Goal: Check status: Check status

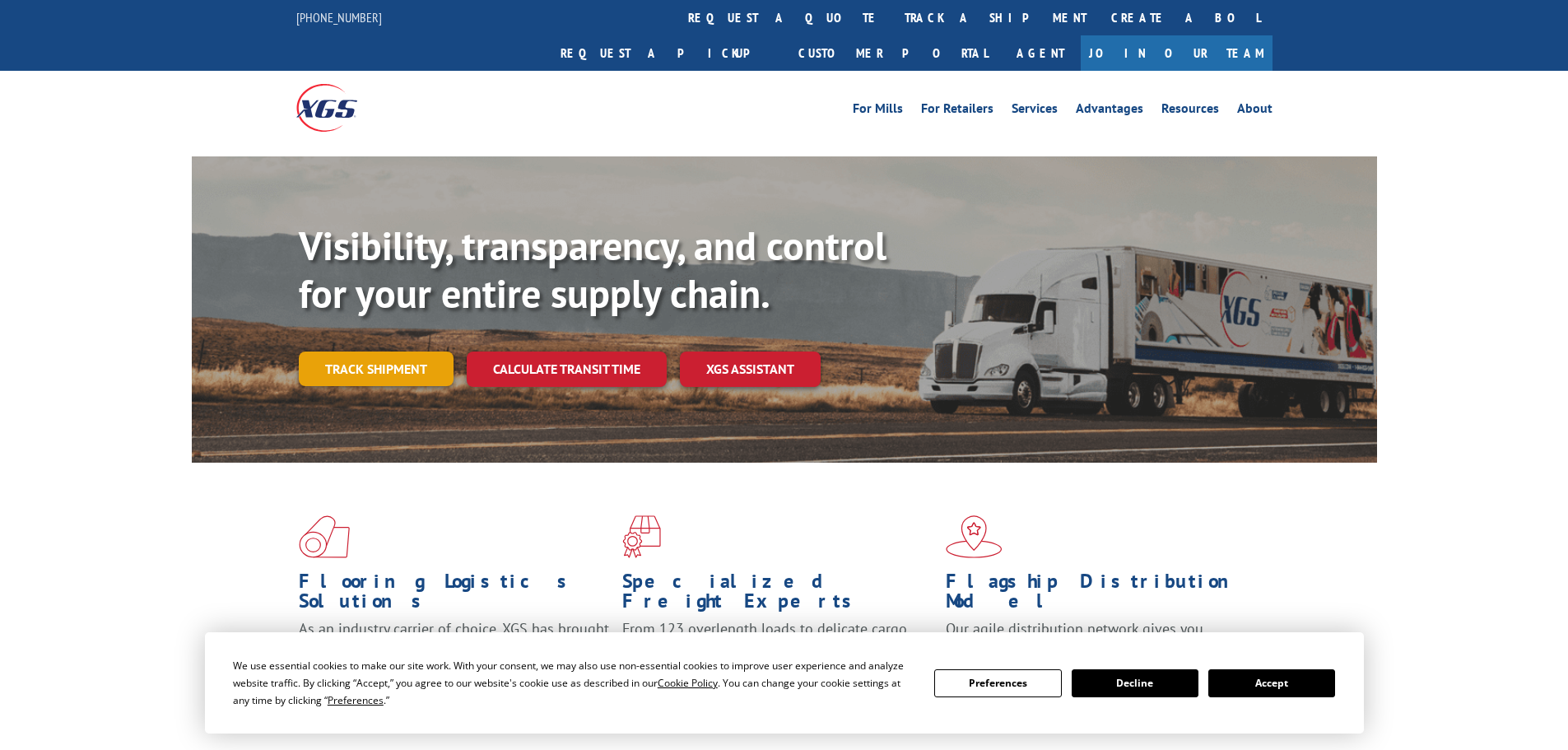
click at [323, 351] on link "Track shipment" at bounding box center [375, 368] width 155 height 35
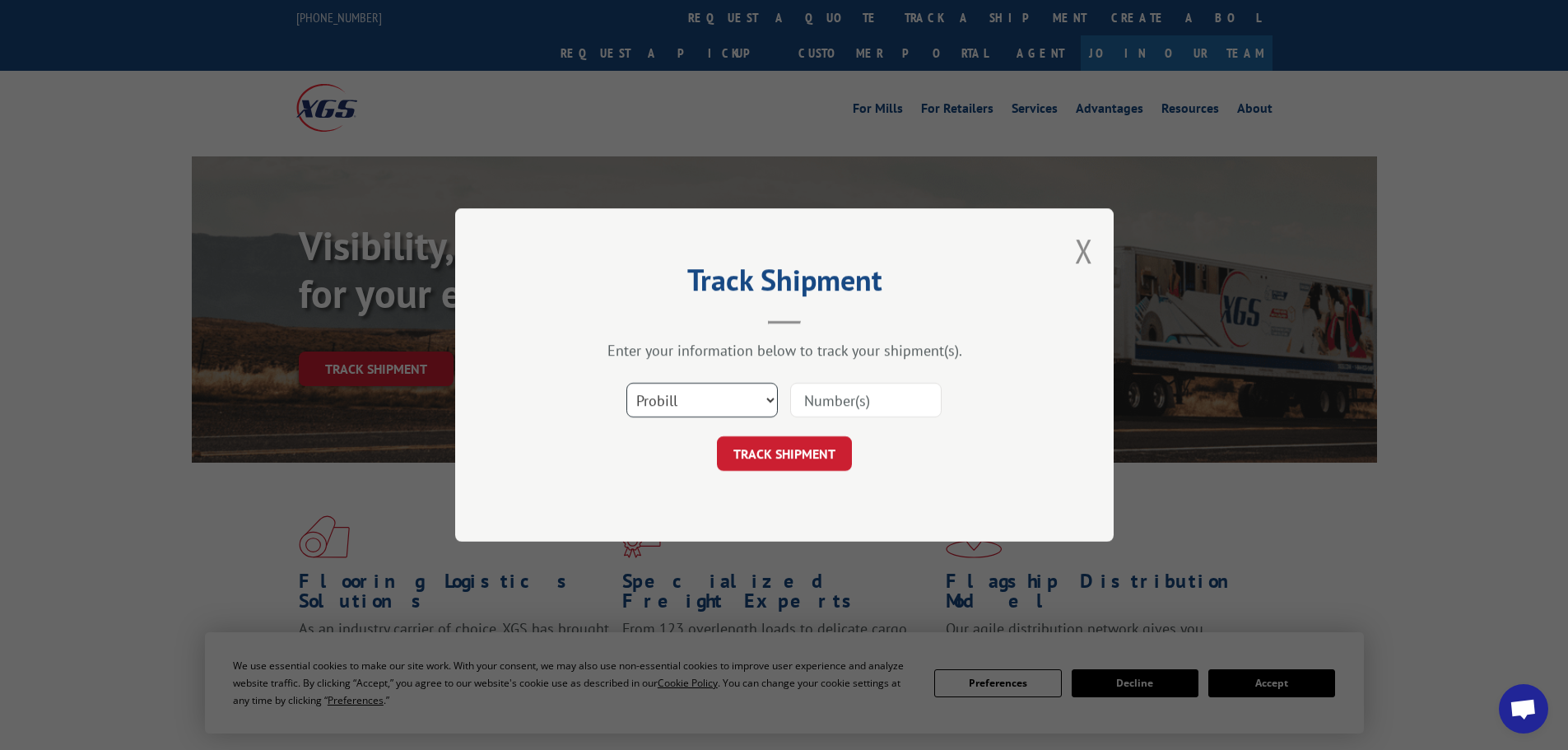
click at [699, 394] on select "Select category... Probill BOL PO" at bounding box center [702, 400] width 152 height 35
select select "po"
click at [626, 383] on select "Select category... Probill BOL PO" at bounding box center [702, 400] width 152 height 35
click at [810, 401] on input at bounding box center [866, 400] width 152 height 35
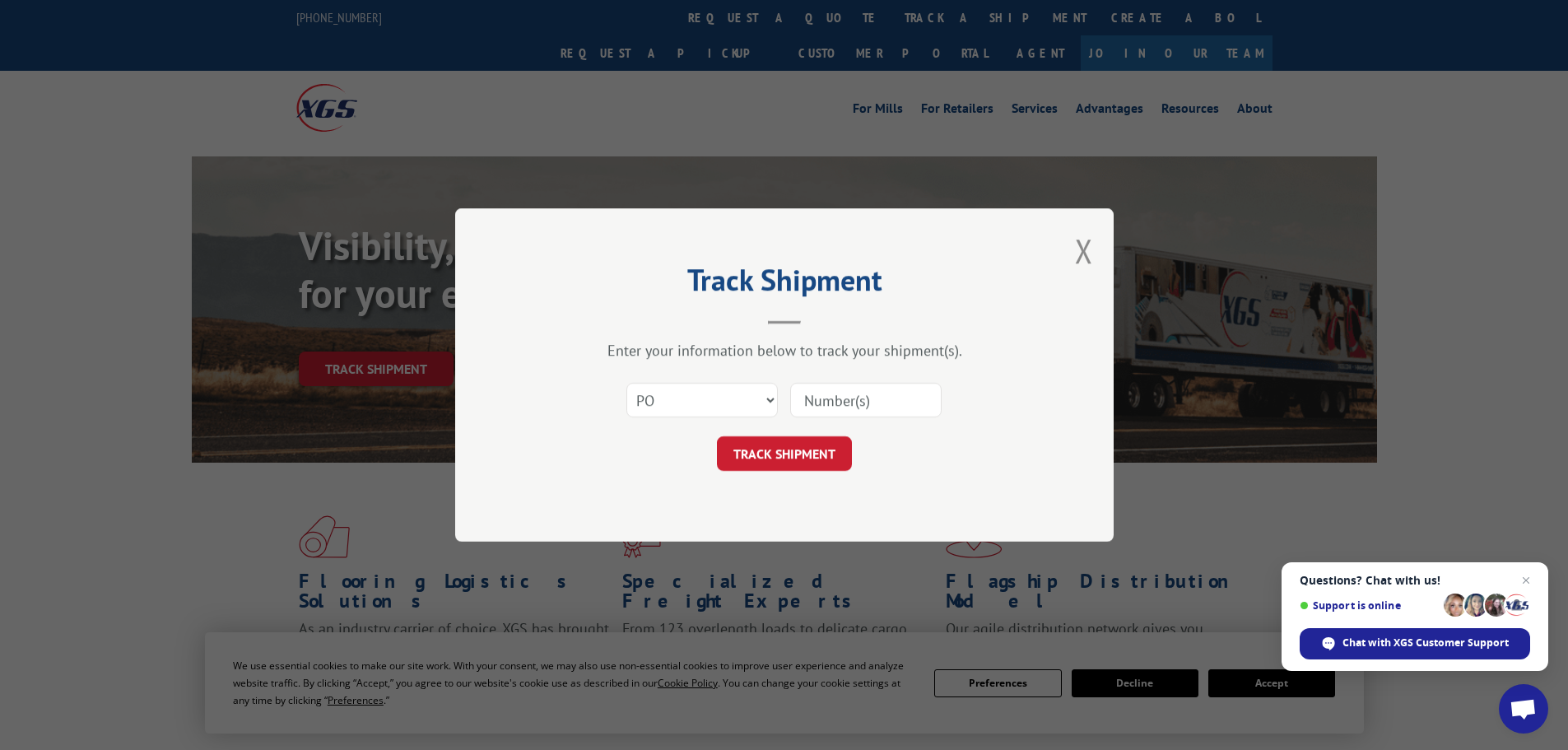
paste input "05541923"
type input "05541923"
click at [797, 455] on button "TRACK SHIPMENT" at bounding box center [784, 453] width 135 height 35
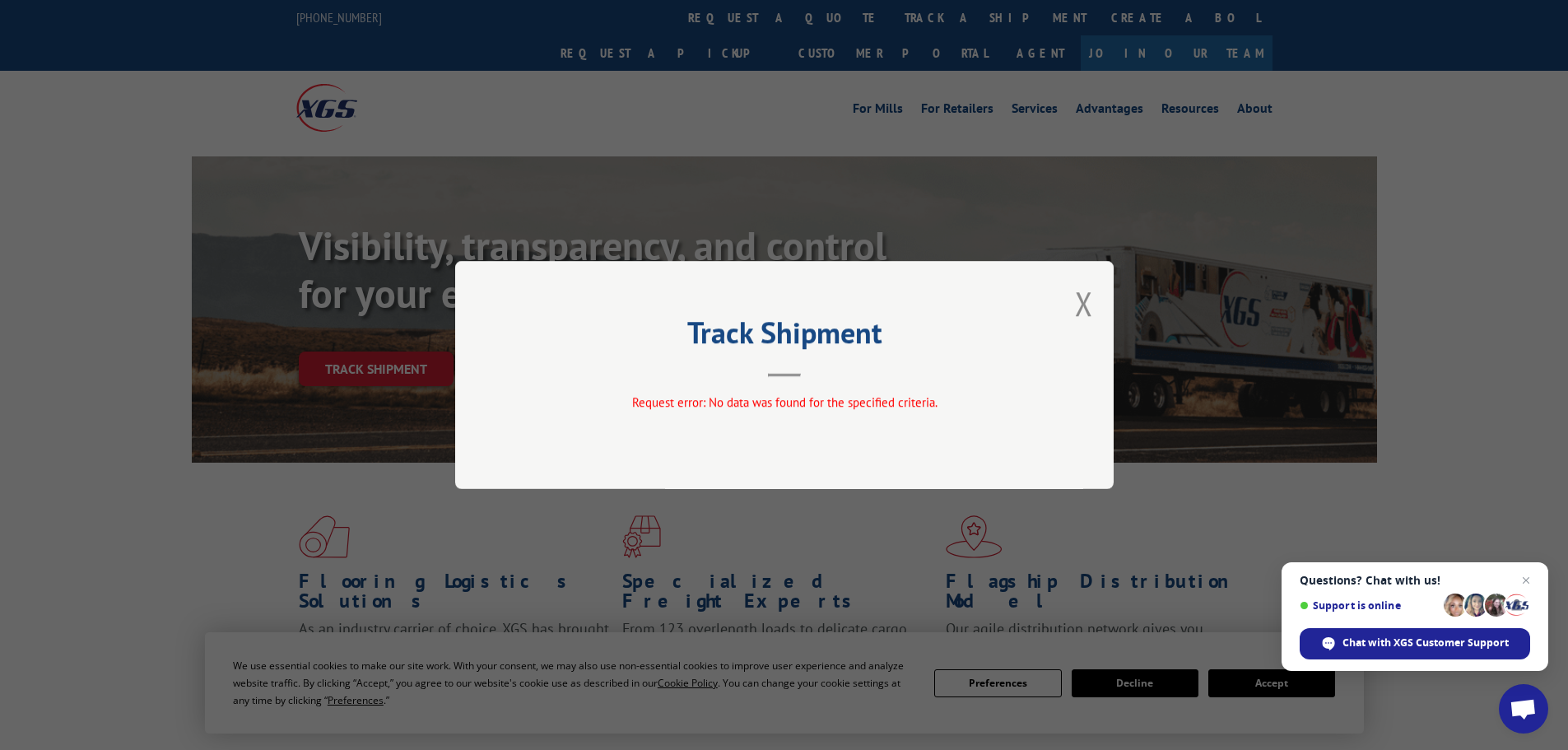
click at [1072, 311] on div "Track Shipment Request error: No data was found for the specified criteria." at bounding box center [784, 375] width 658 height 228
click at [1079, 308] on button "Close modal" at bounding box center [1083, 303] width 18 height 44
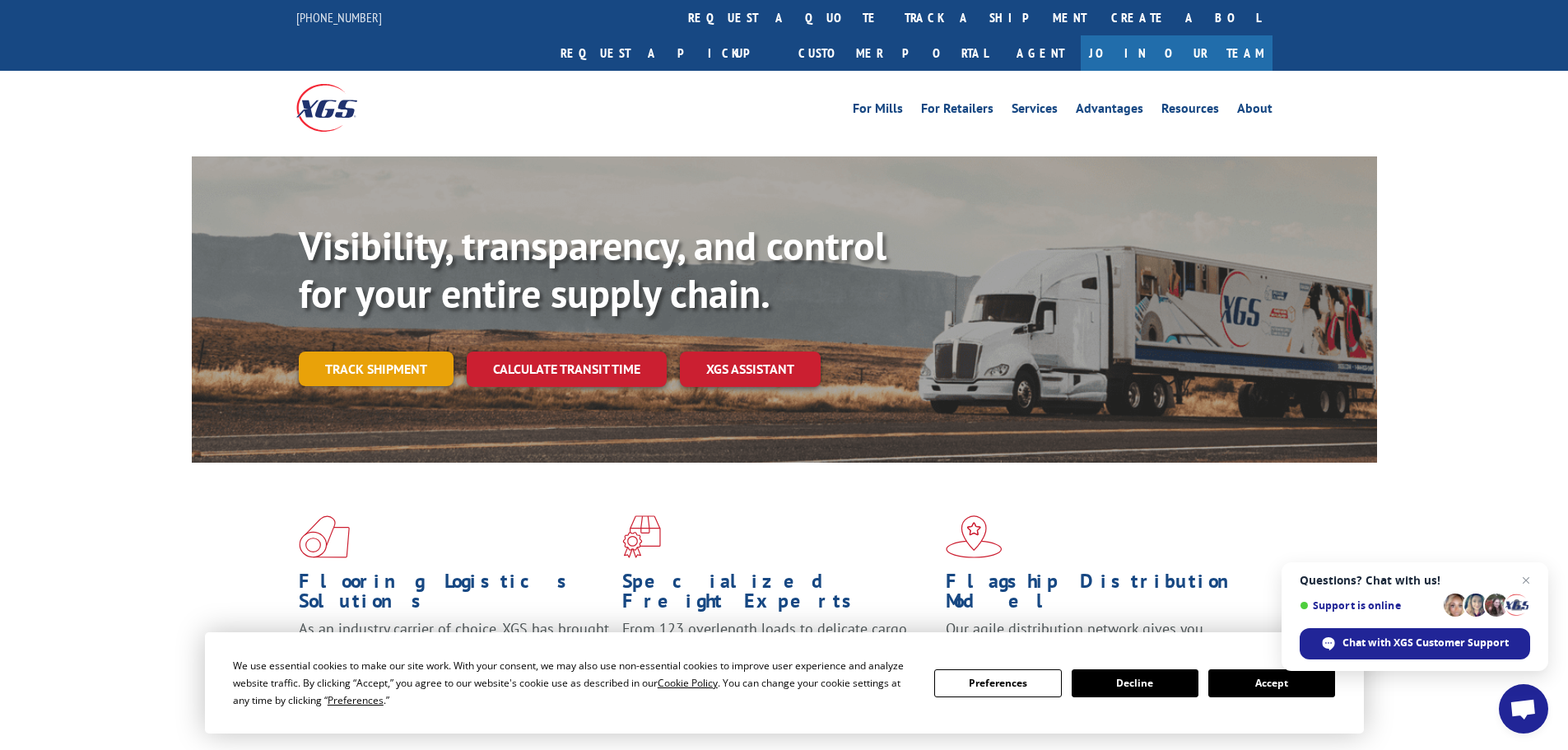
click at [344, 351] on link "Track shipment" at bounding box center [375, 368] width 155 height 35
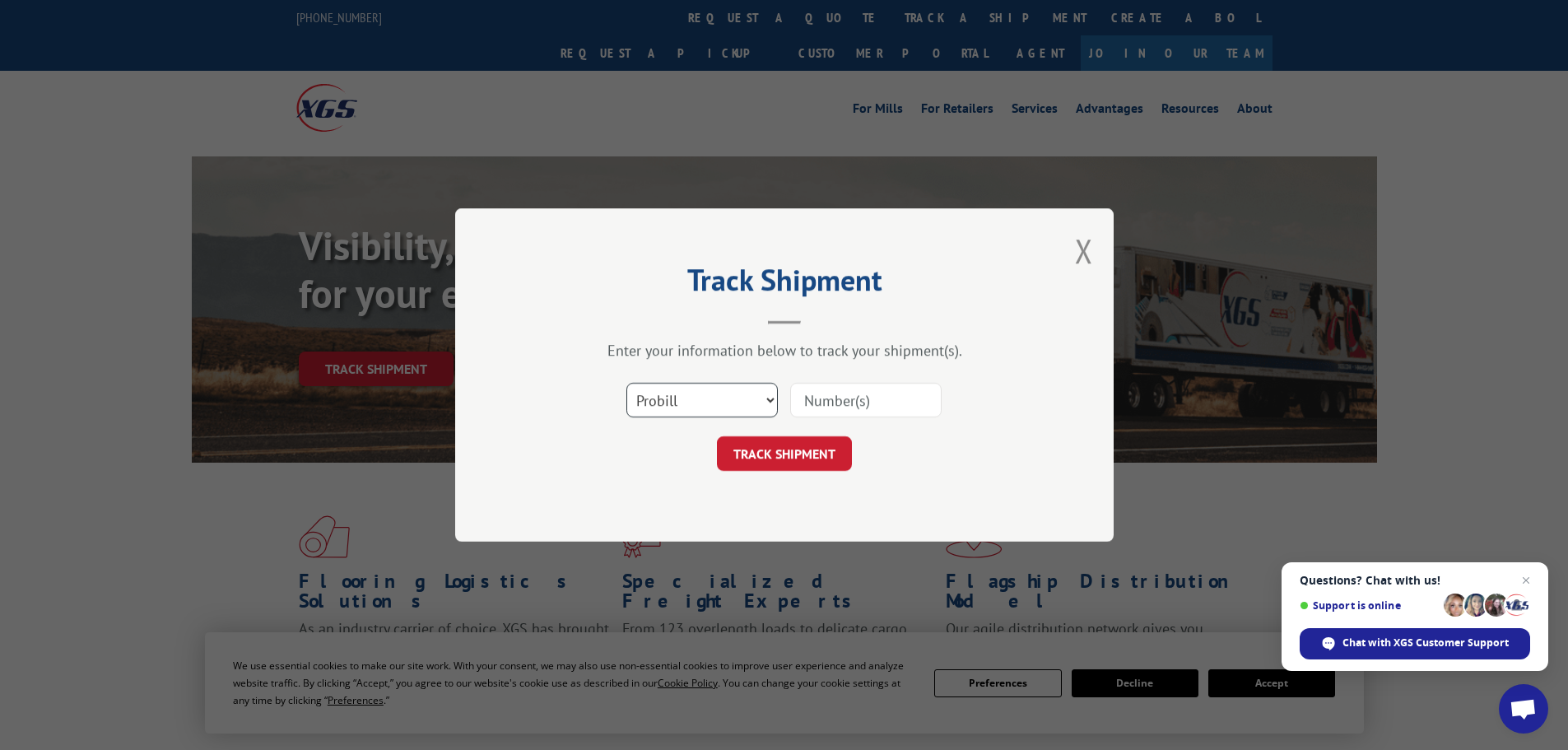
click at [668, 393] on select "Select category... Probill BOL PO" at bounding box center [702, 400] width 152 height 35
select select "po"
click at [626, 383] on select "Select category... Probill BOL PO" at bounding box center [702, 400] width 152 height 35
click at [788, 419] on div "Select category... Probill BOL PO" at bounding box center [784, 400] width 494 height 54
click at [811, 399] on input at bounding box center [866, 400] width 152 height 35
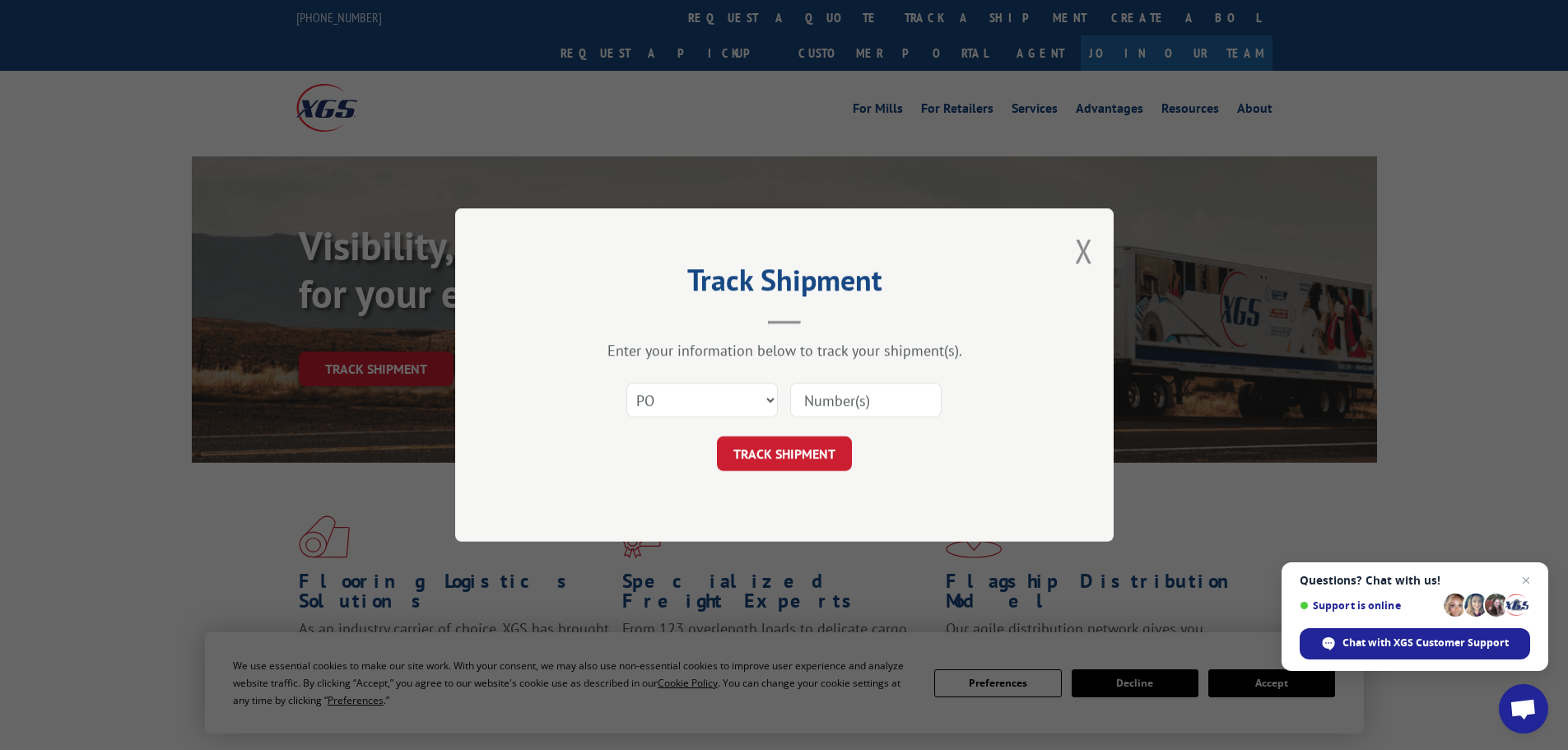
paste input "05541980"
type input "05541980"
click at [774, 455] on button "TRACK SHIPMENT" at bounding box center [784, 453] width 135 height 35
